Goal: Transaction & Acquisition: Download file/media

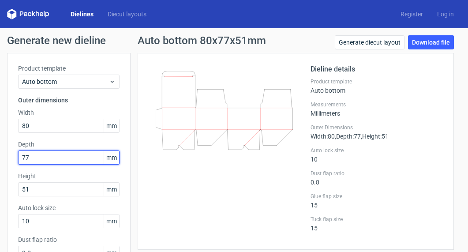
click at [34, 158] on input "77" at bounding box center [68, 157] width 101 height 14
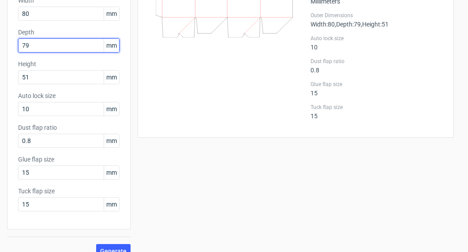
scroll to position [125, 0]
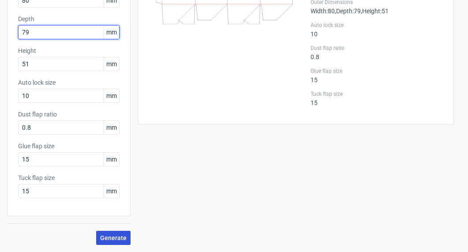
type input "79"
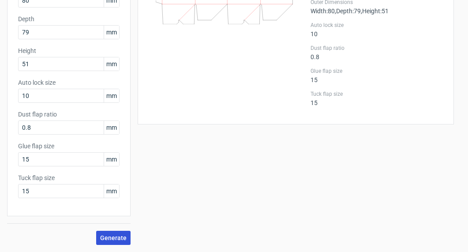
click at [122, 235] on span "Generate" at bounding box center [113, 238] width 26 height 6
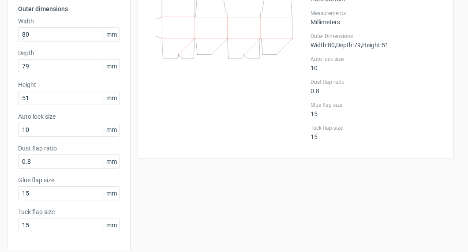
scroll to position [99, 0]
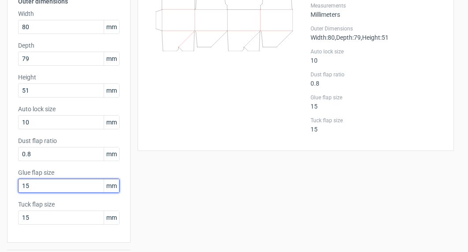
drag, startPoint x: 32, startPoint y: 183, endPoint x: 8, endPoint y: 183, distance: 23.8
click at [8, 183] on div "Product template Auto bottom Outer dimensions Width 80 mm Depth 79 mm Height 51…" at bounding box center [68, 98] width 123 height 288
type input "12"
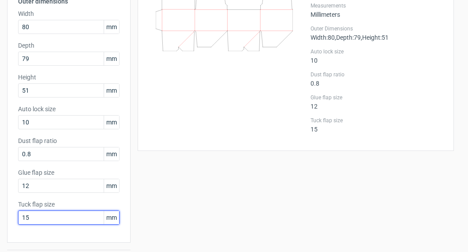
drag, startPoint x: 29, startPoint y: 218, endPoint x: 19, endPoint y: 218, distance: 10.6
click at [19, 218] on input "15" at bounding box center [68, 217] width 101 height 14
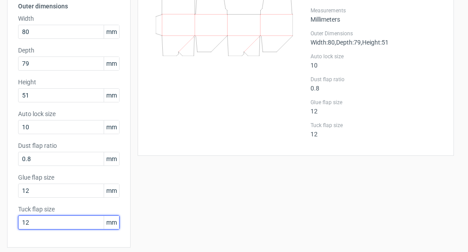
scroll to position [125, 0]
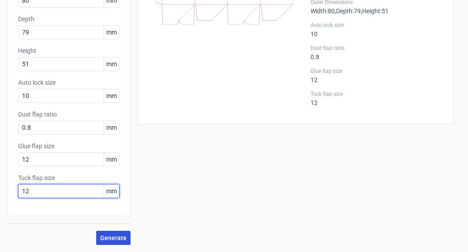
type input "12"
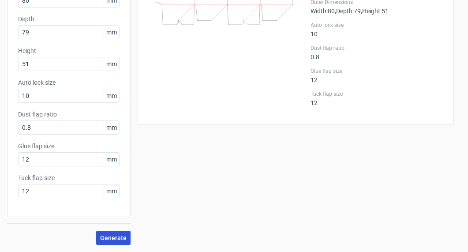
click at [120, 240] on span "Generate" at bounding box center [113, 238] width 26 height 6
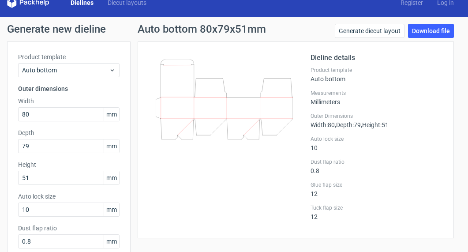
scroll to position [0, 0]
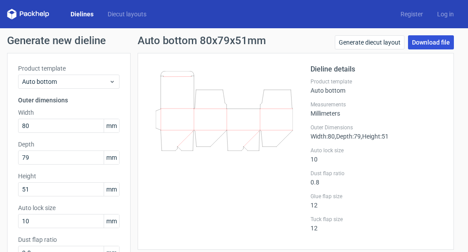
click at [433, 42] on link "Download file" at bounding box center [431, 42] width 46 height 14
